Goal: Information Seeking & Learning: Learn about a topic

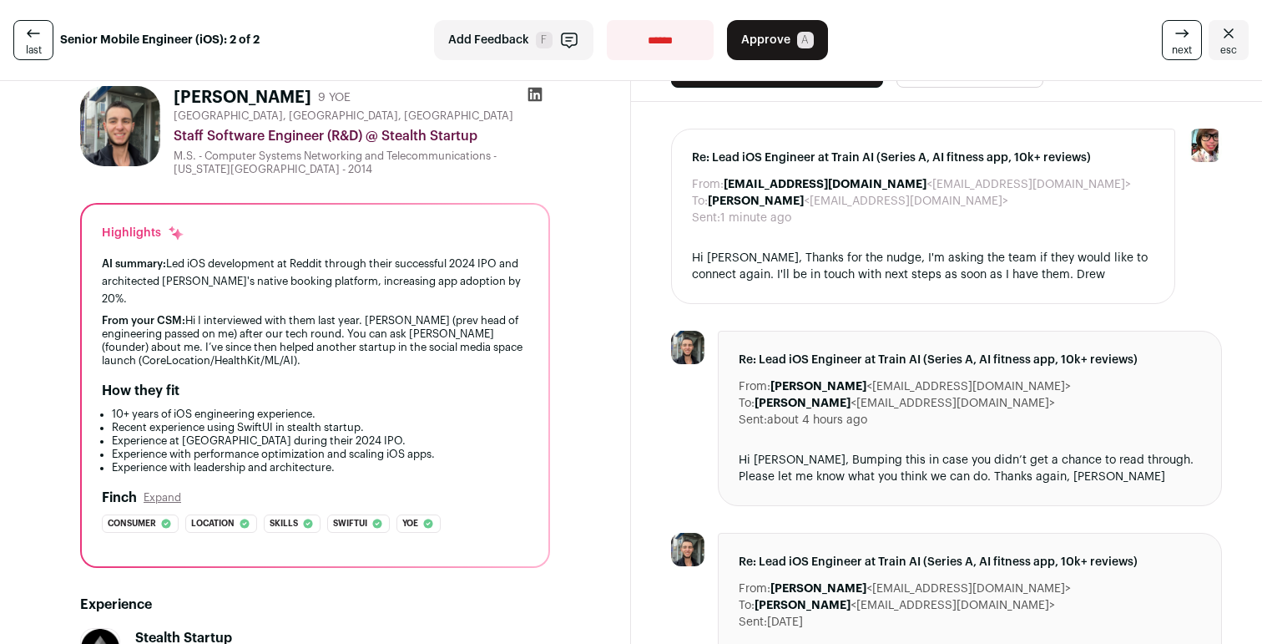
scroll to position [42, 0]
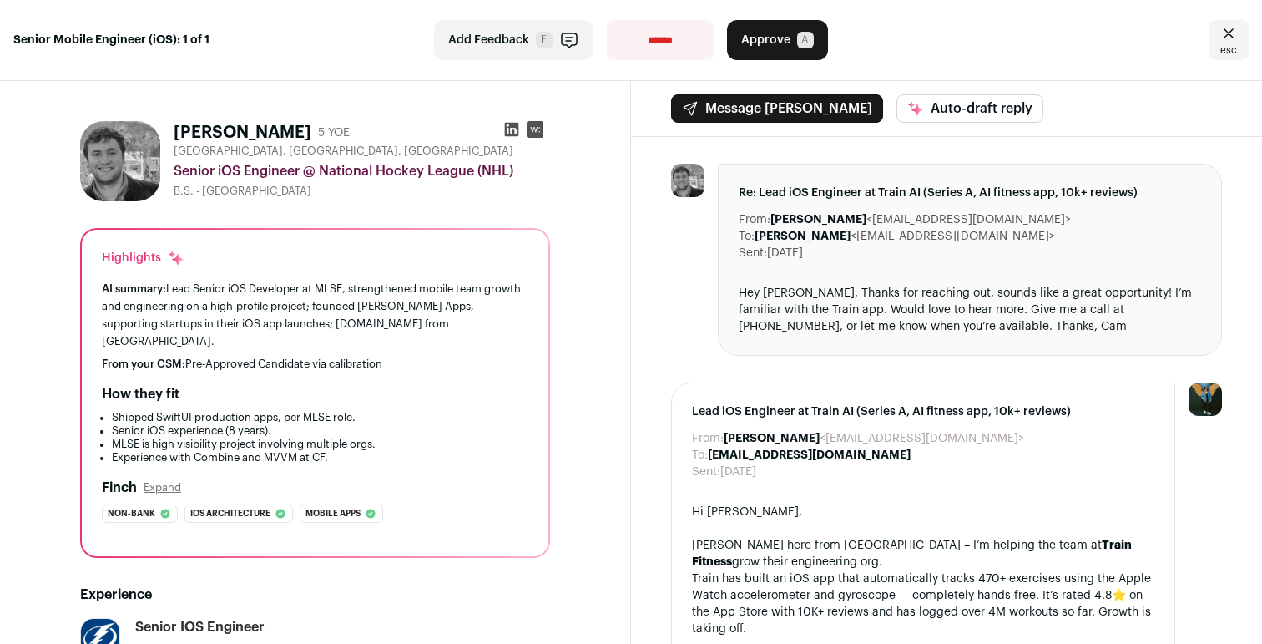
click at [512, 130] on icon at bounding box center [511, 129] width 17 height 17
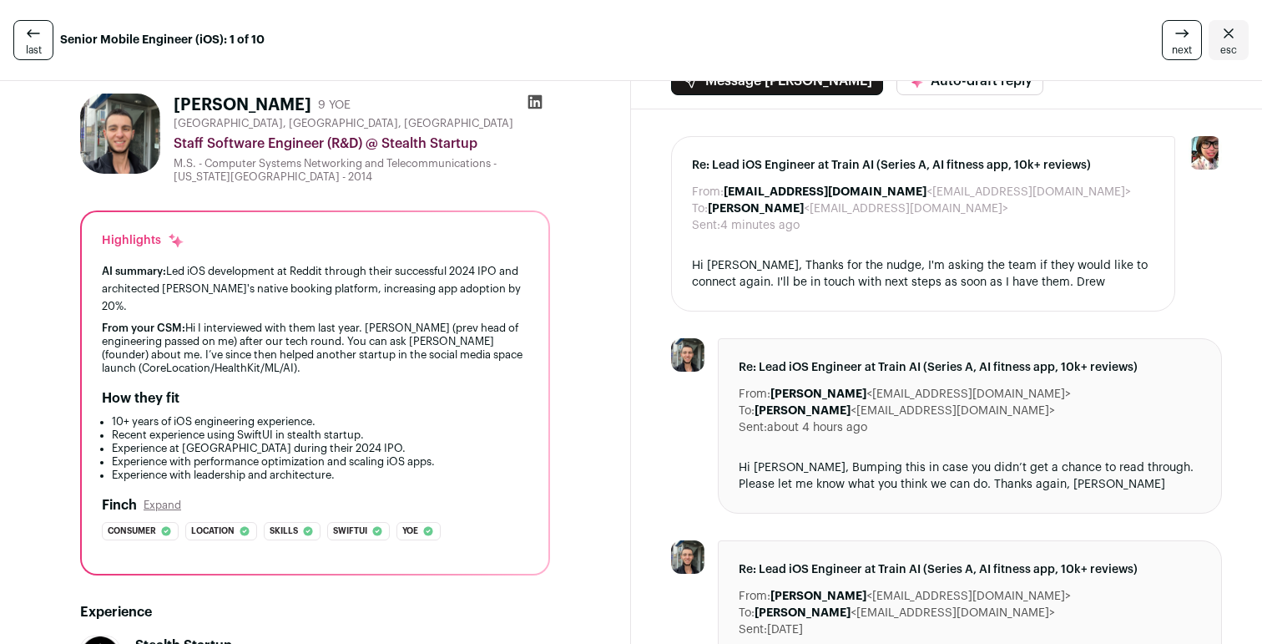
scroll to position [31, 0]
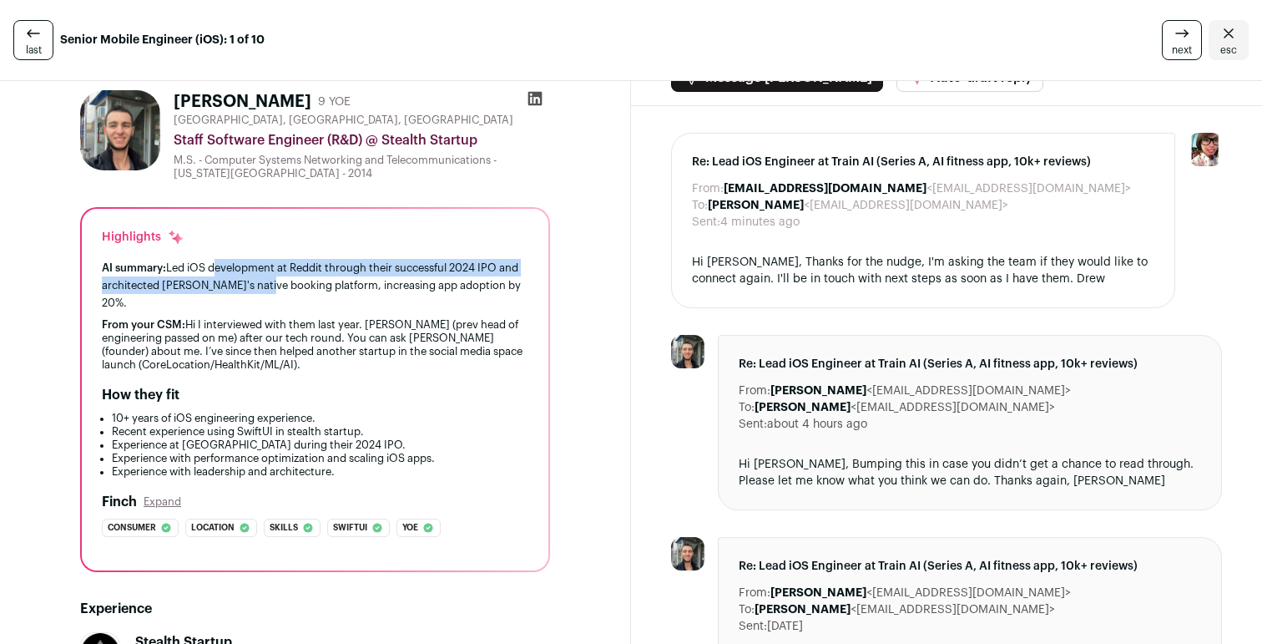
drag, startPoint x: 213, startPoint y: 268, endPoint x: 262, endPoint y: 283, distance: 51.5
click at [262, 283] on div "AI summary: Led iOS development at Reddit through their successful 2024 IPO and…" at bounding box center [315, 285] width 427 height 53
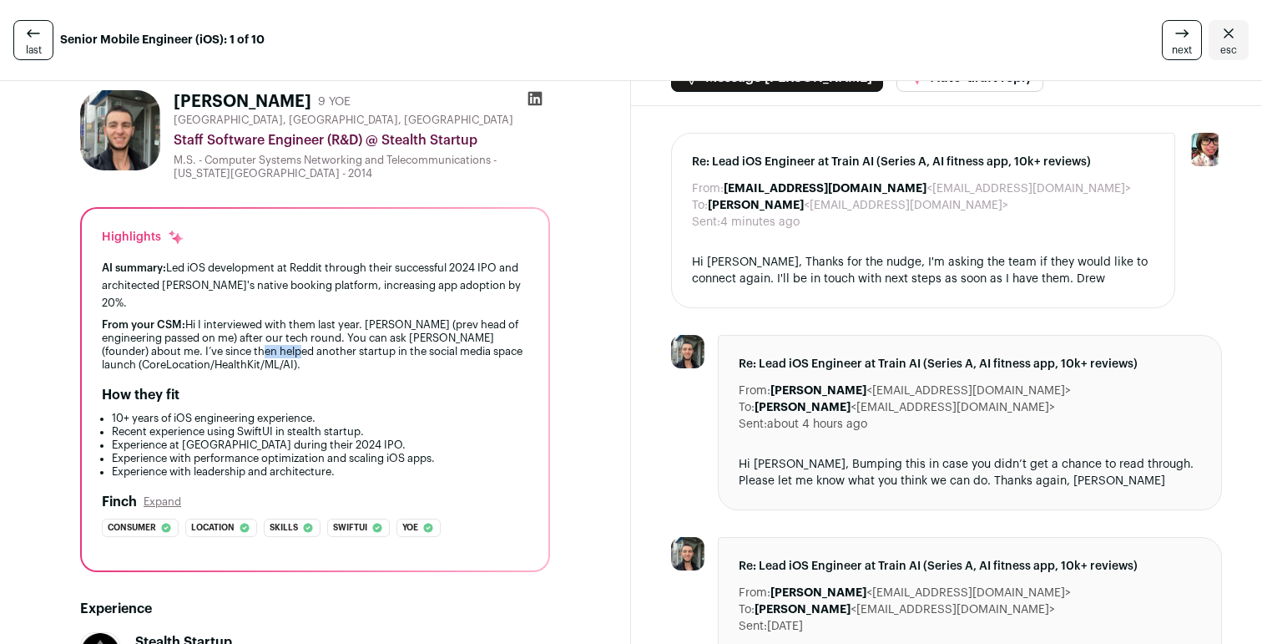
drag, startPoint x: 226, startPoint y: 331, endPoint x: 265, endPoint y: 331, distance: 38.4
click at [265, 331] on div "From your CSM: Hi I interviewed with them last year. [PERSON_NAME] (prev head o…" at bounding box center [315, 344] width 427 height 53
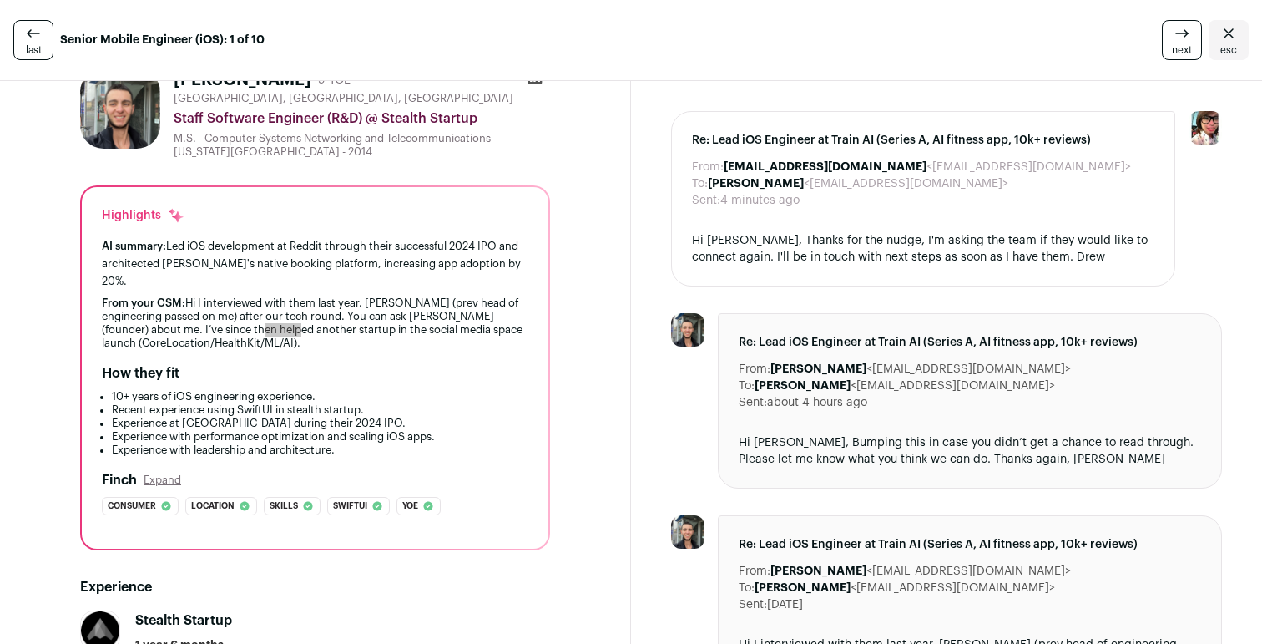
scroll to position [0, 0]
